Goal: Navigation & Orientation: Find specific page/section

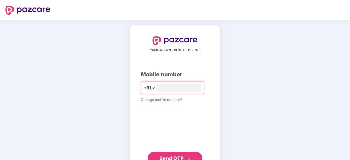
scroll to position [21, 0]
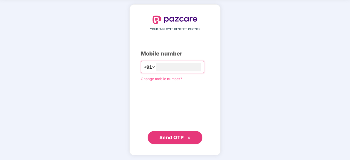
type input "**********"
click at [176, 137] on span "Send OTP" at bounding box center [172, 138] width 24 height 6
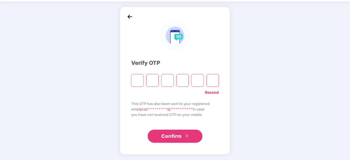
scroll to position [18, 0]
type input "*"
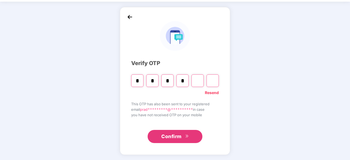
type input "*"
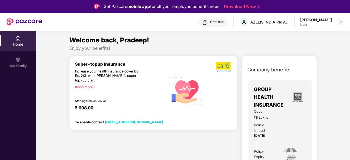
click at [15, 47] on div "Home" at bounding box center [18, 41] width 36 height 21
click at [17, 61] on img at bounding box center [17, 59] width 5 height 5
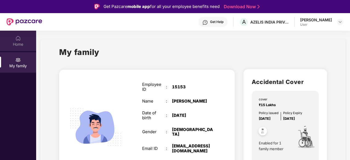
click at [20, 42] on div "Home" at bounding box center [18, 44] width 36 height 5
